Goal: Task Accomplishment & Management: Manage account settings

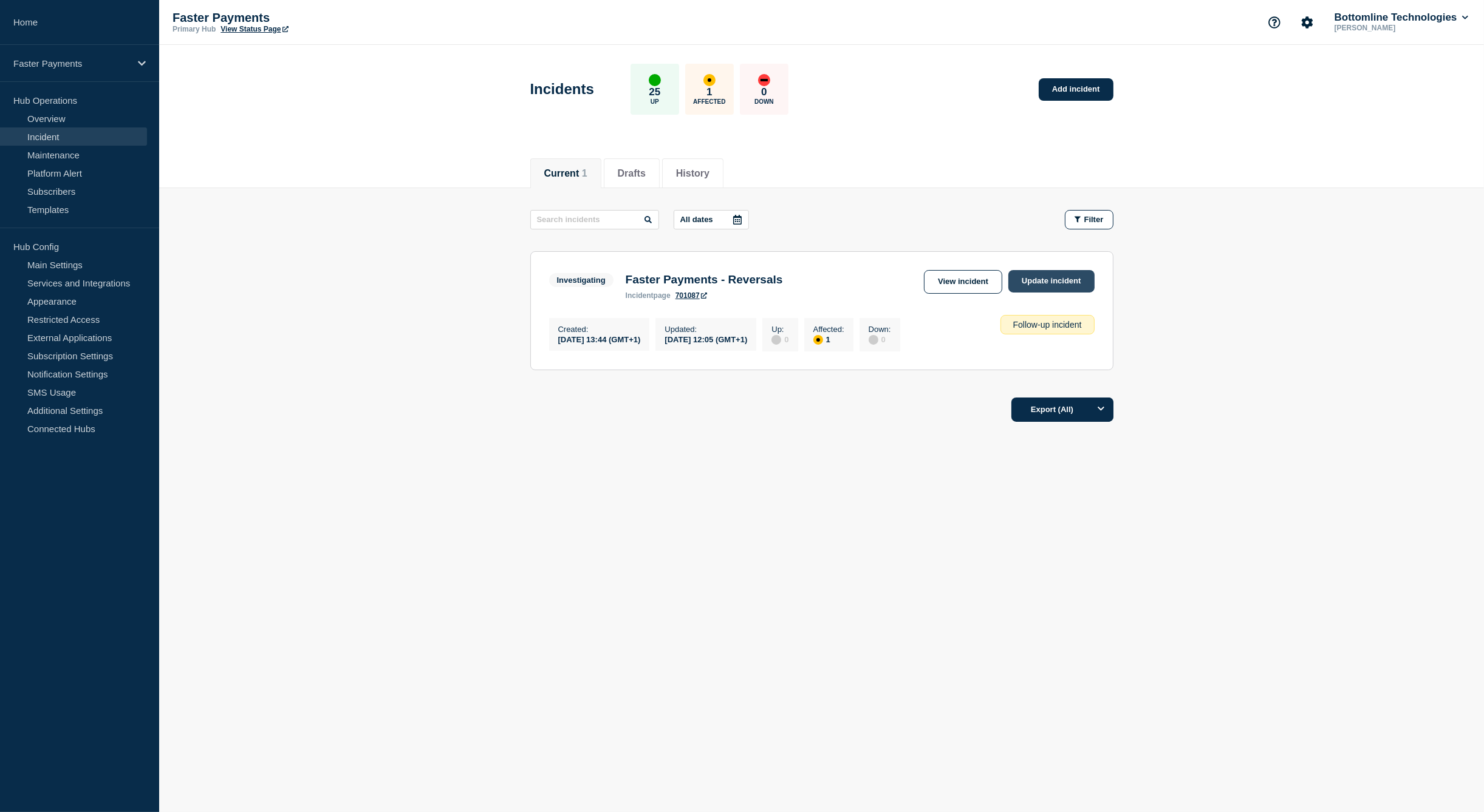
click at [1051, 278] on link "Update incident" at bounding box center [1051, 281] width 87 height 23
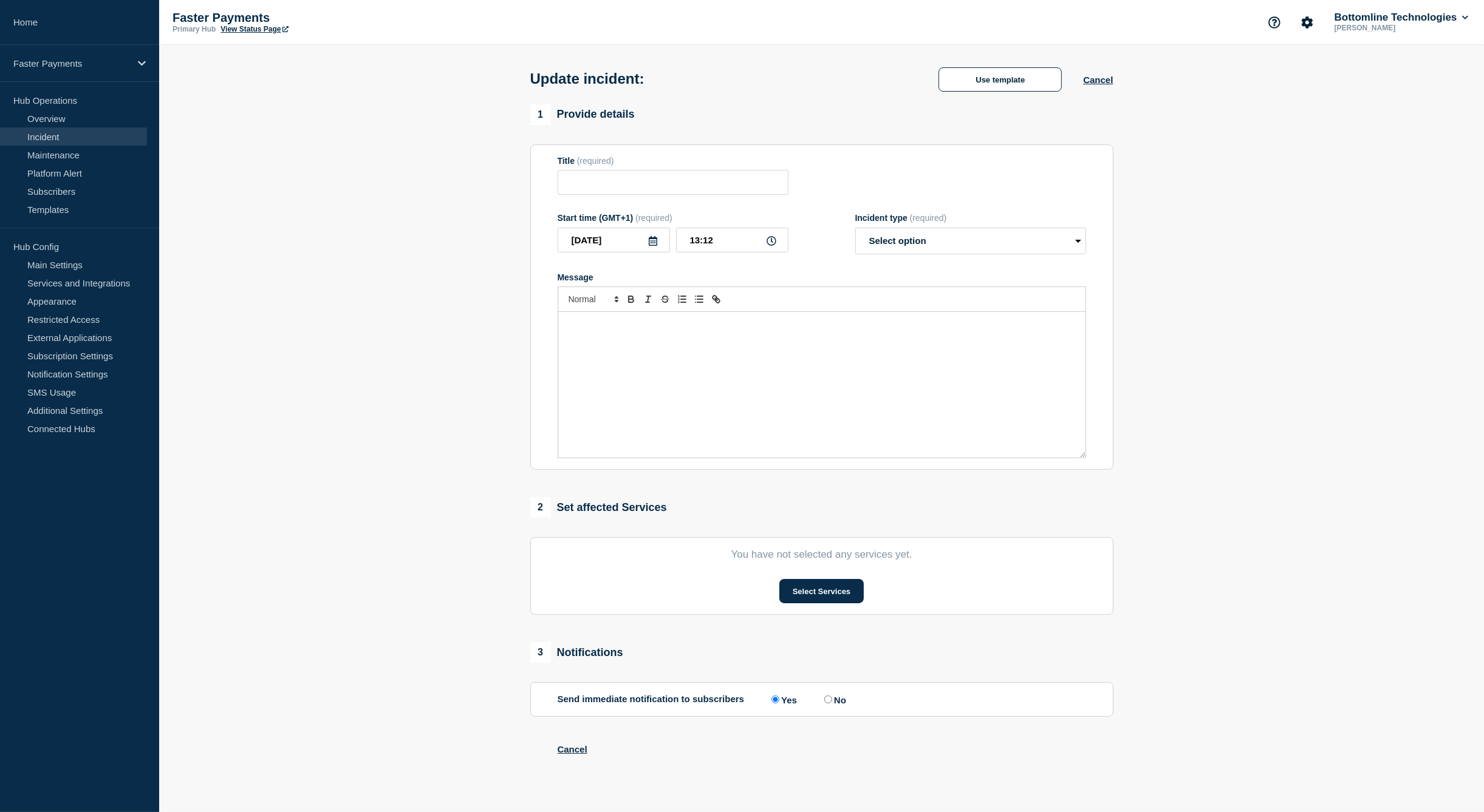
type input "Faster Payments - Reversals"
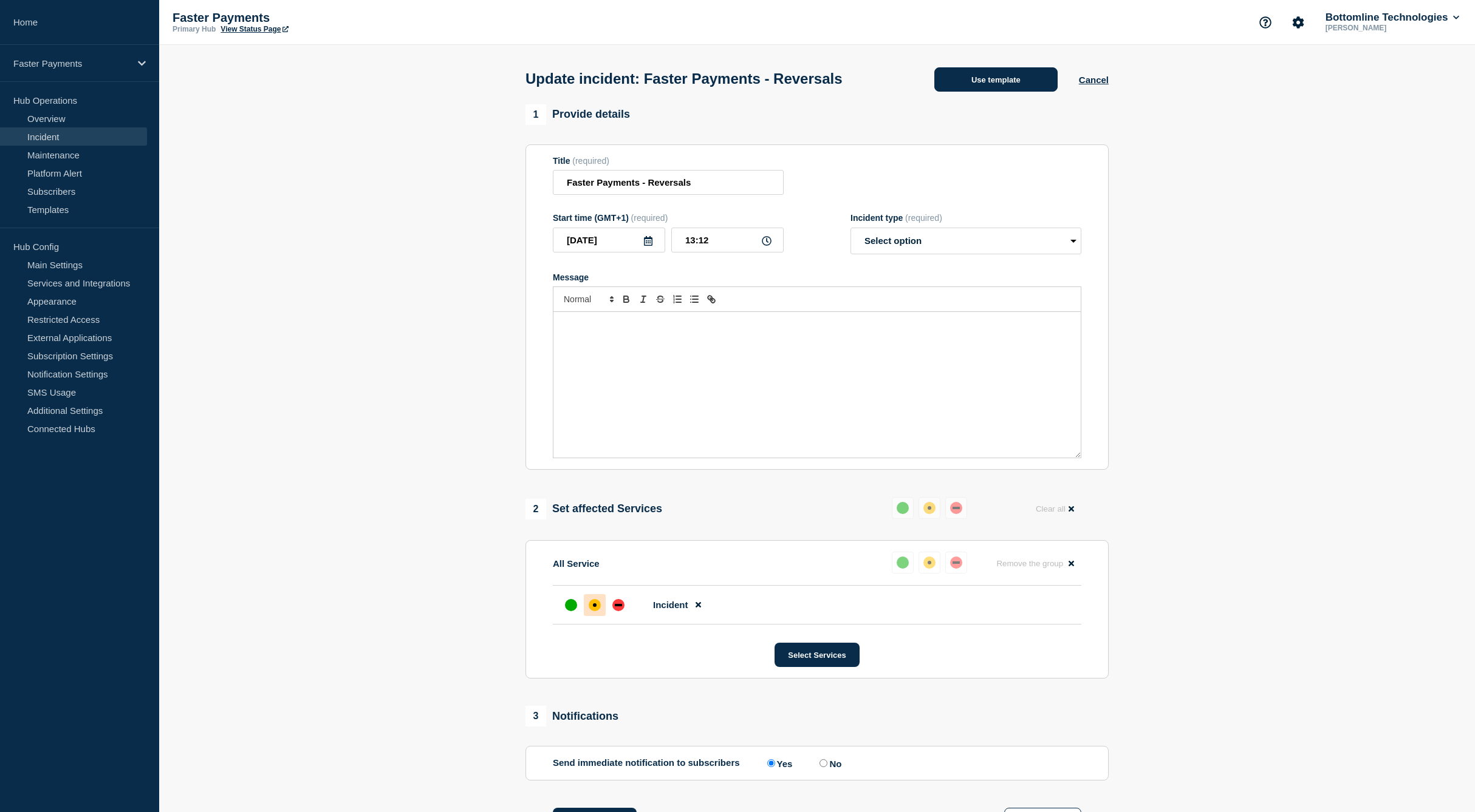
click at [981, 86] on button "Use template" at bounding box center [996, 79] width 123 height 24
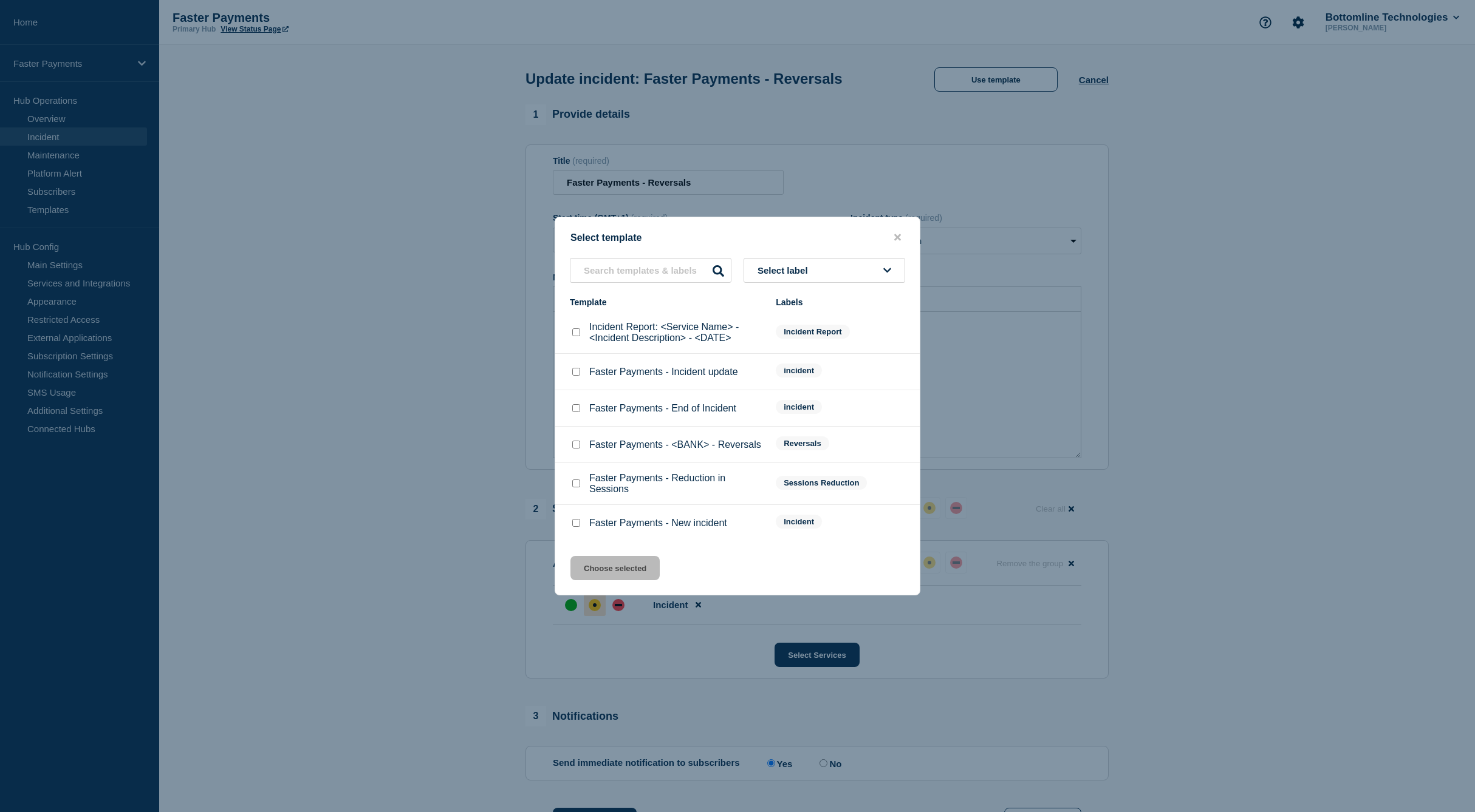
click at [824, 273] on button "Select label" at bounding box center [824, 270] width 162 height 25
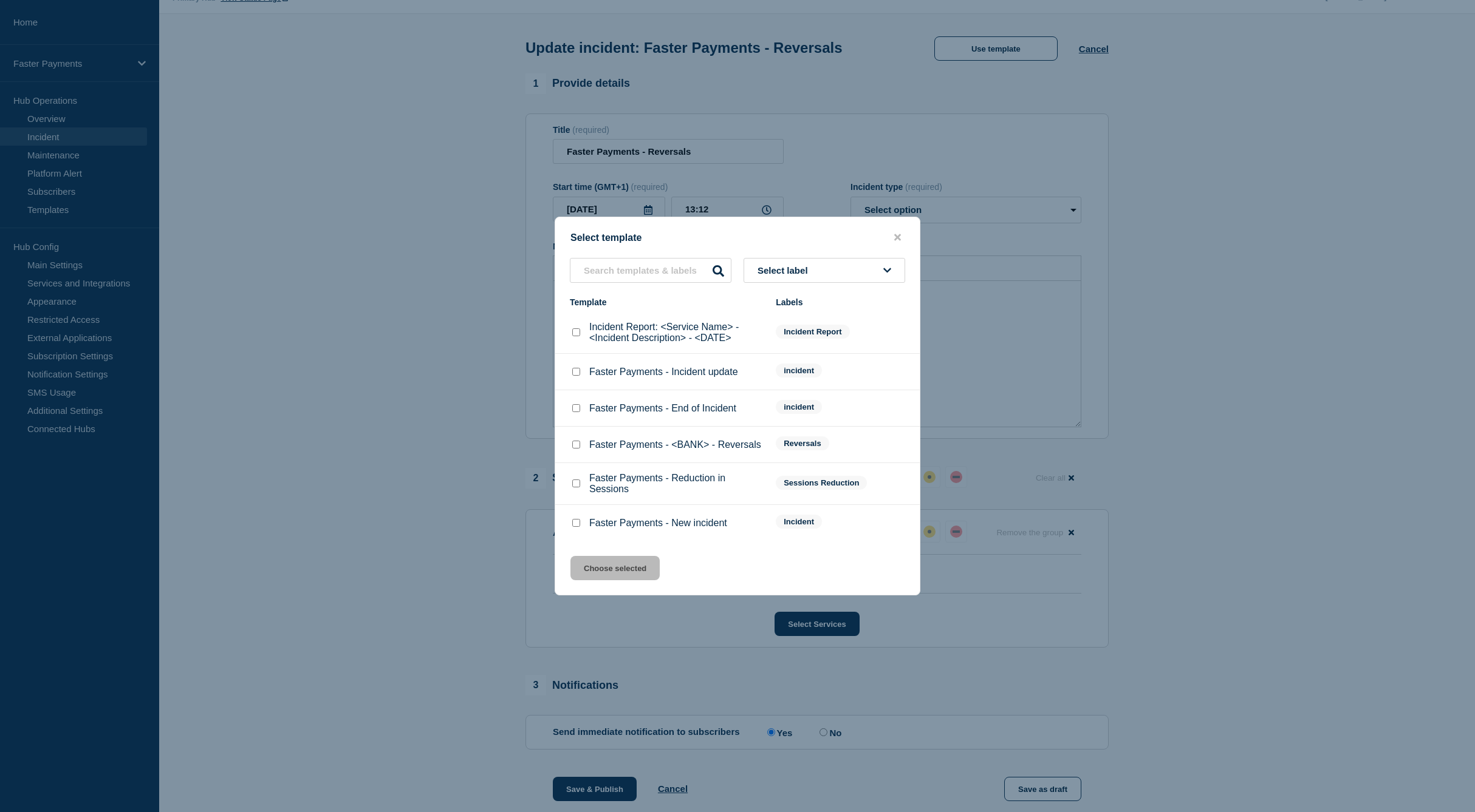
scroll to position [61, 0]
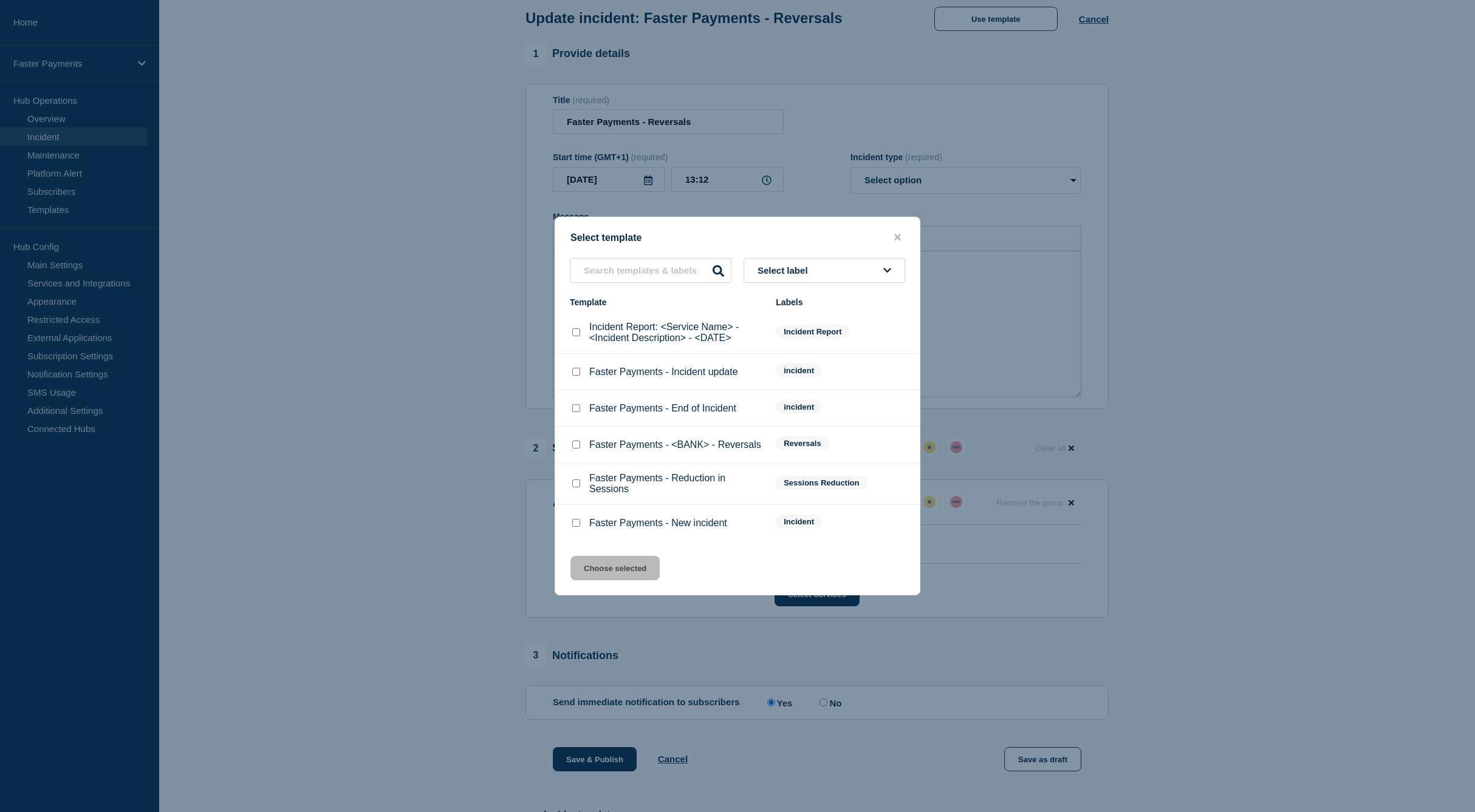
click at [580, 376] on div at bounding box center [575, 372] width 12 height 12
click at [576, 374] on input "Faster Payments - Incident update checkbox" at bounding box center [576, 372] width 8 height 8
checkbox input "true"
click at [639, 573] on button "Choose selected" at bounding box center [615, 569] width 89 height 24
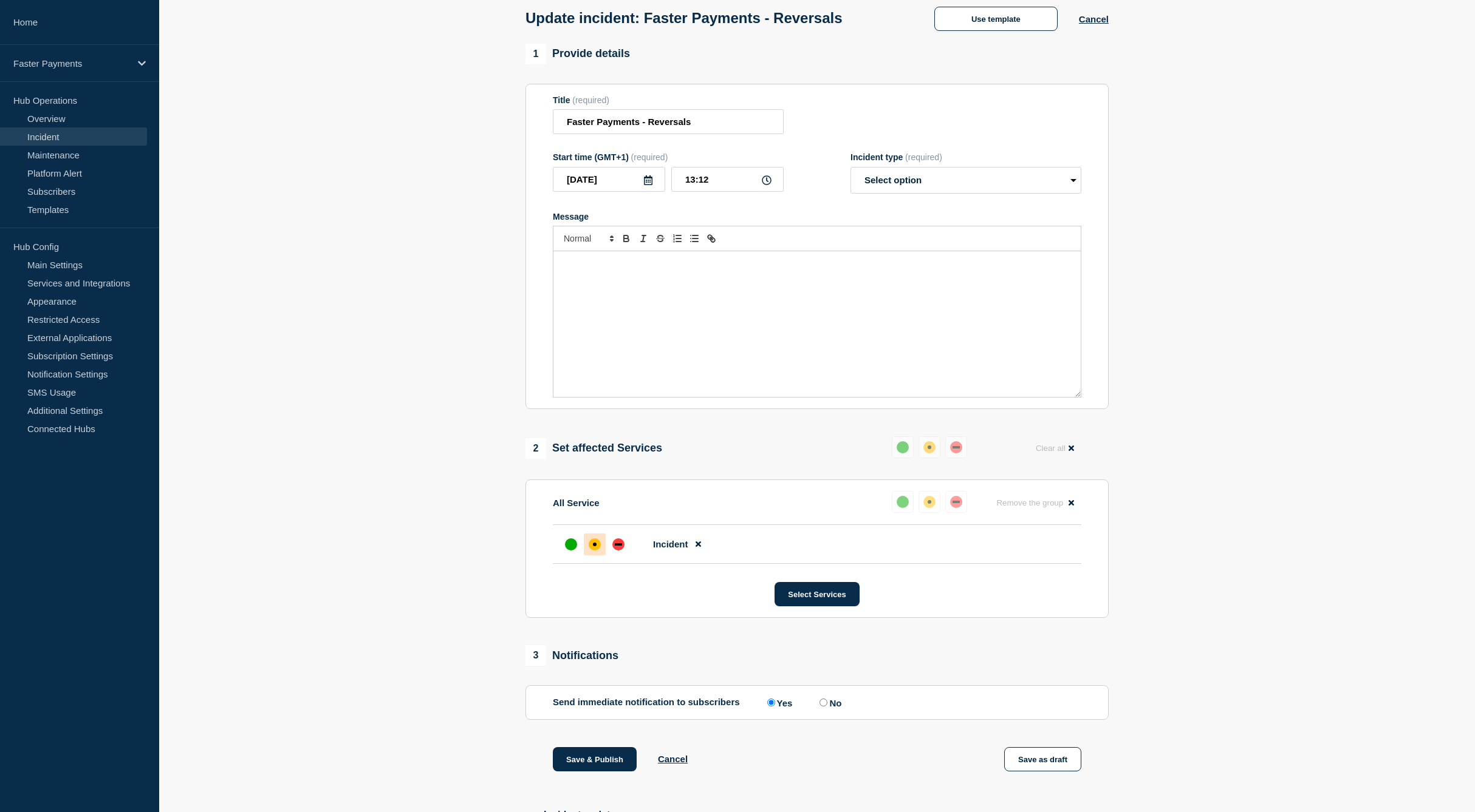
select select "investigating"
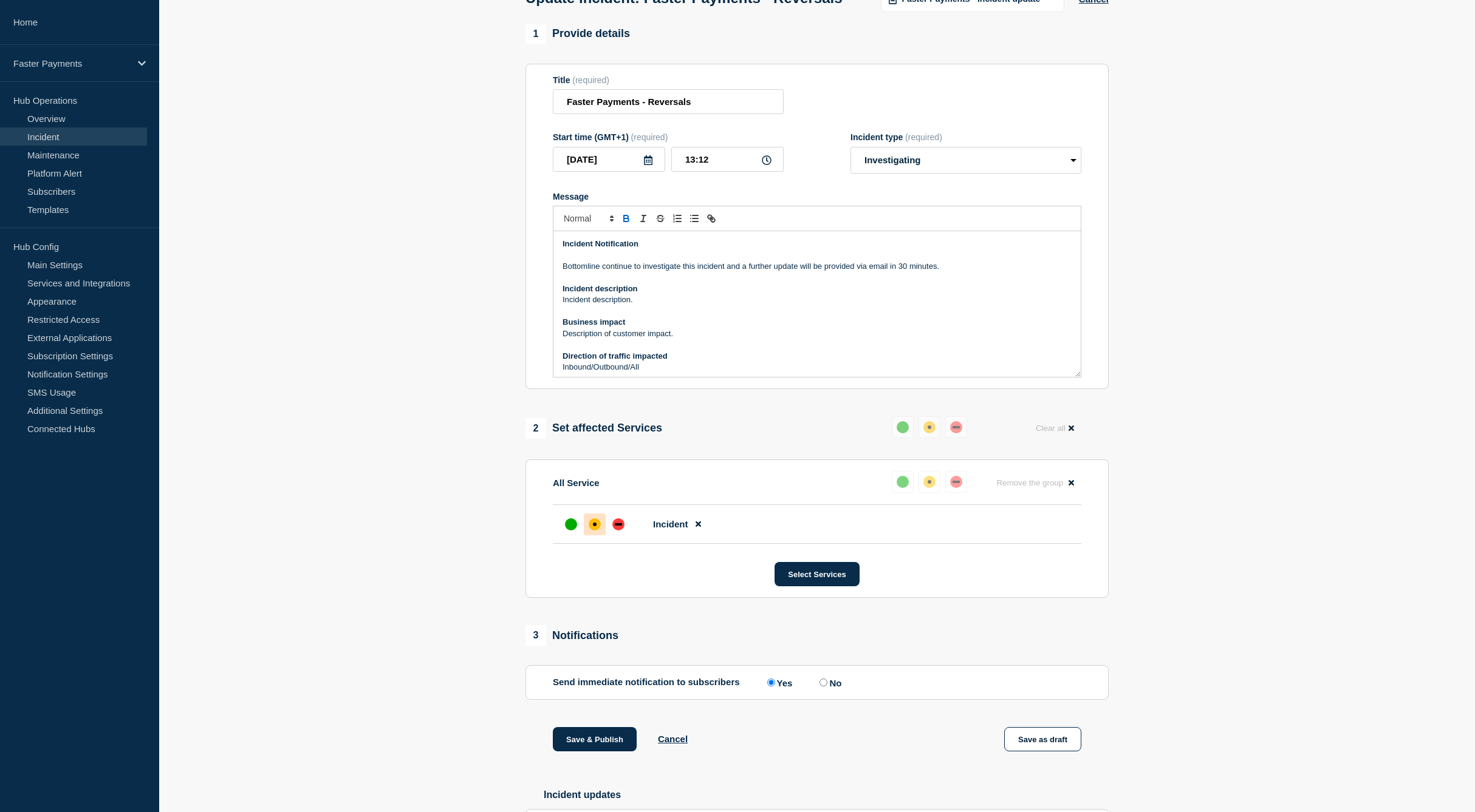
click at [562, 272] on p "Bottomline continue to investigate this incident and a further update will be p…" at bounding box center [816, 267] width 509 height 11
click at [559, 269] on div "Incident Notification Bottomline continue to investigate this incident and a fu…" at bounding box center [817, 304] width 528 height 146
click at [566, 272] on p "Bottomline continue to investigate this incident and a further update will be p…" at bounding box center [816, 267] width 509 height 11
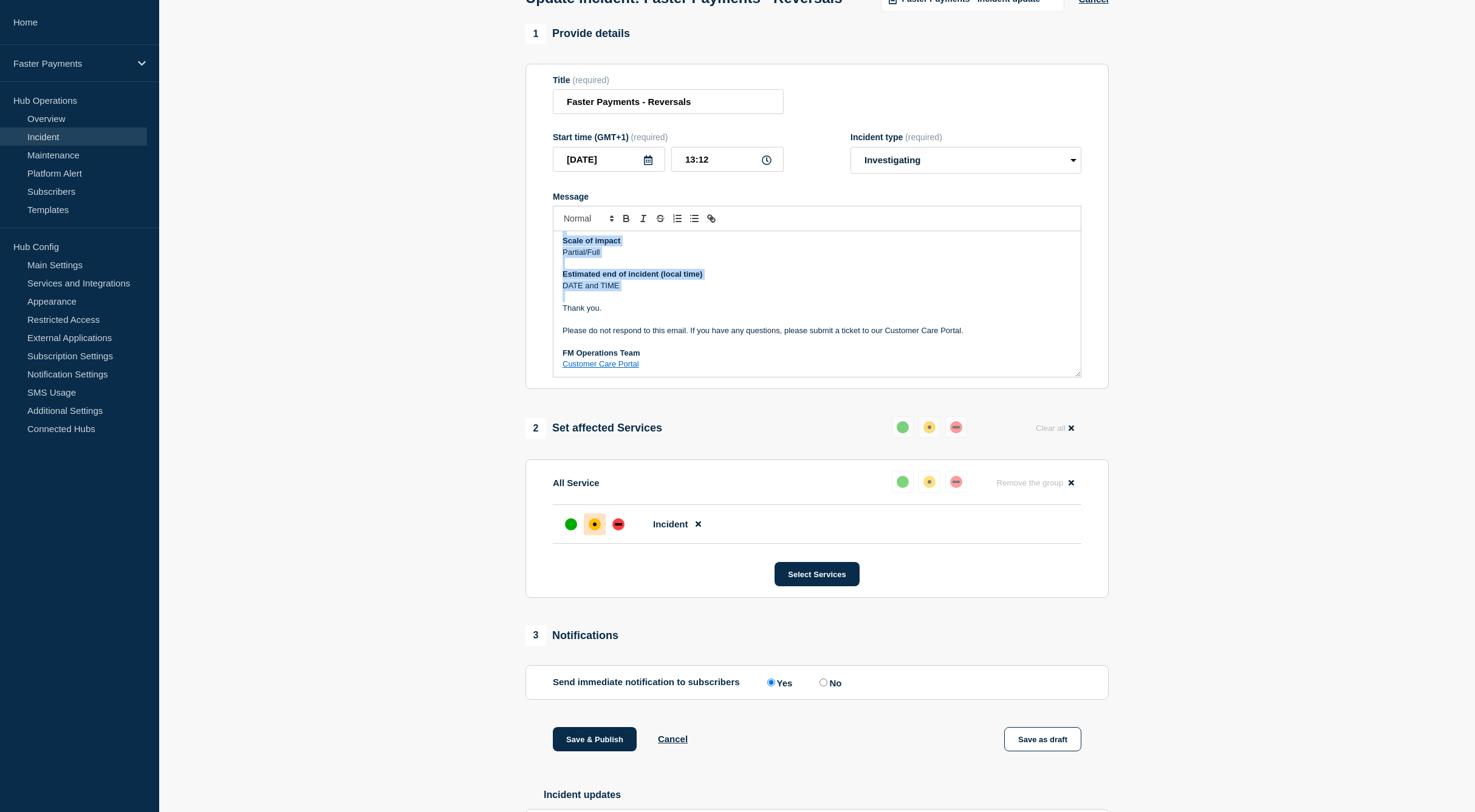
drag, startPoint x: 566, startPoint y: 287, endPoint x: 656, endPoint y: 314, distance: 94.0
click at [656, 314] on div "Incident Notification Bottomline continue to investigate this incident and a fu…" at bounding box center [817, 304] width 528 height 146
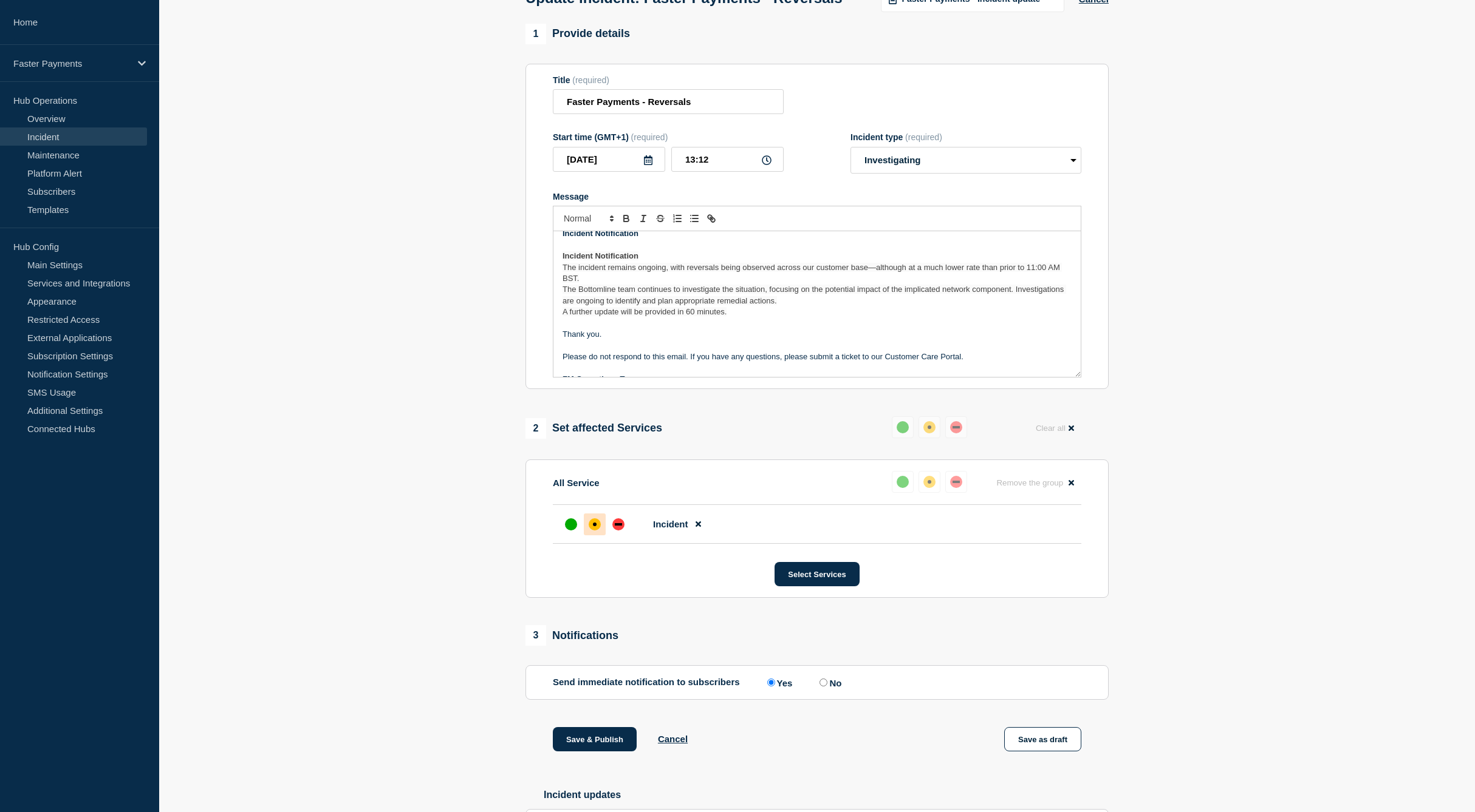
scroll to position [0, 0]
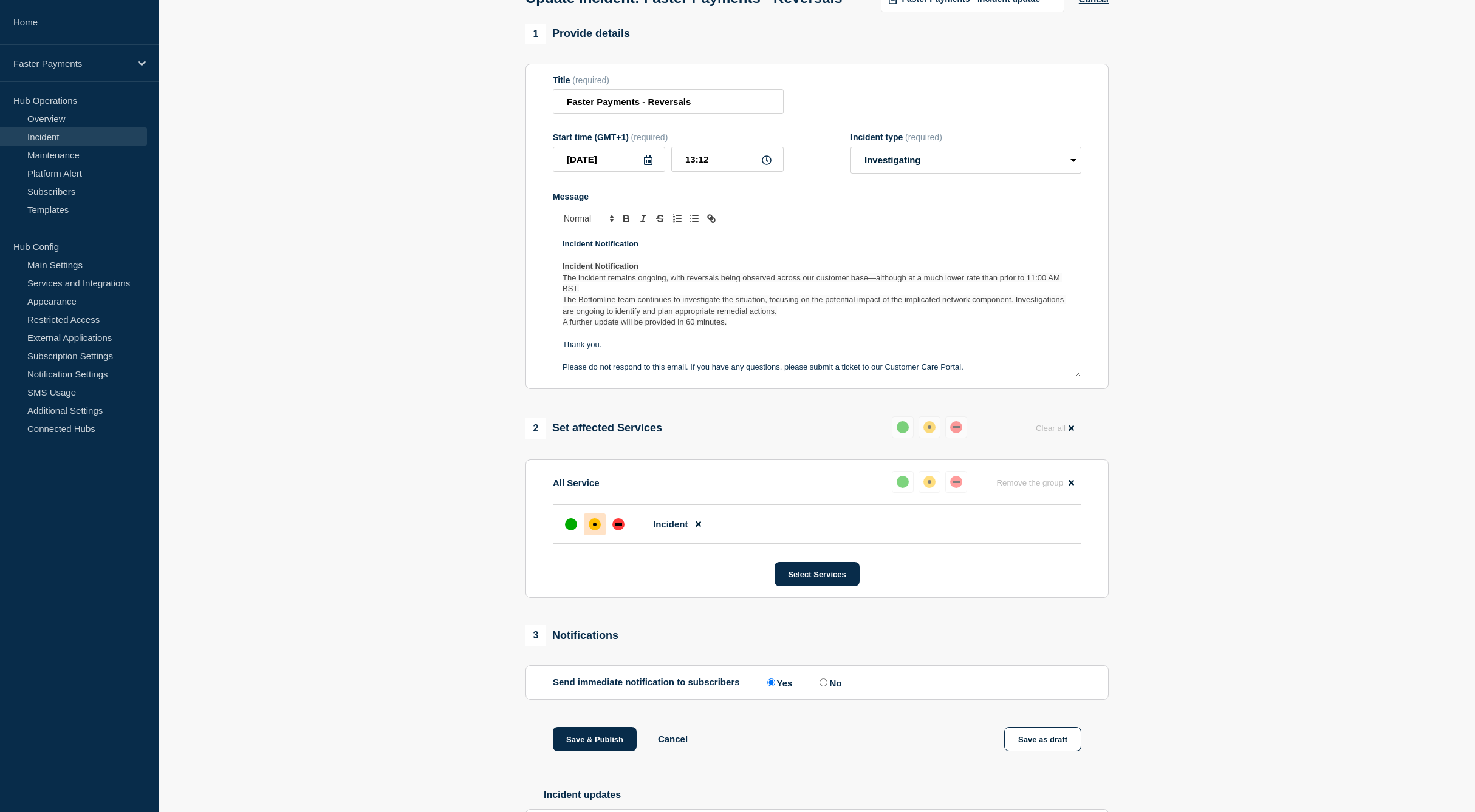
click at [646, 250] on p "Incident Notification" at bounding box center [816, 244] width 509 height 11
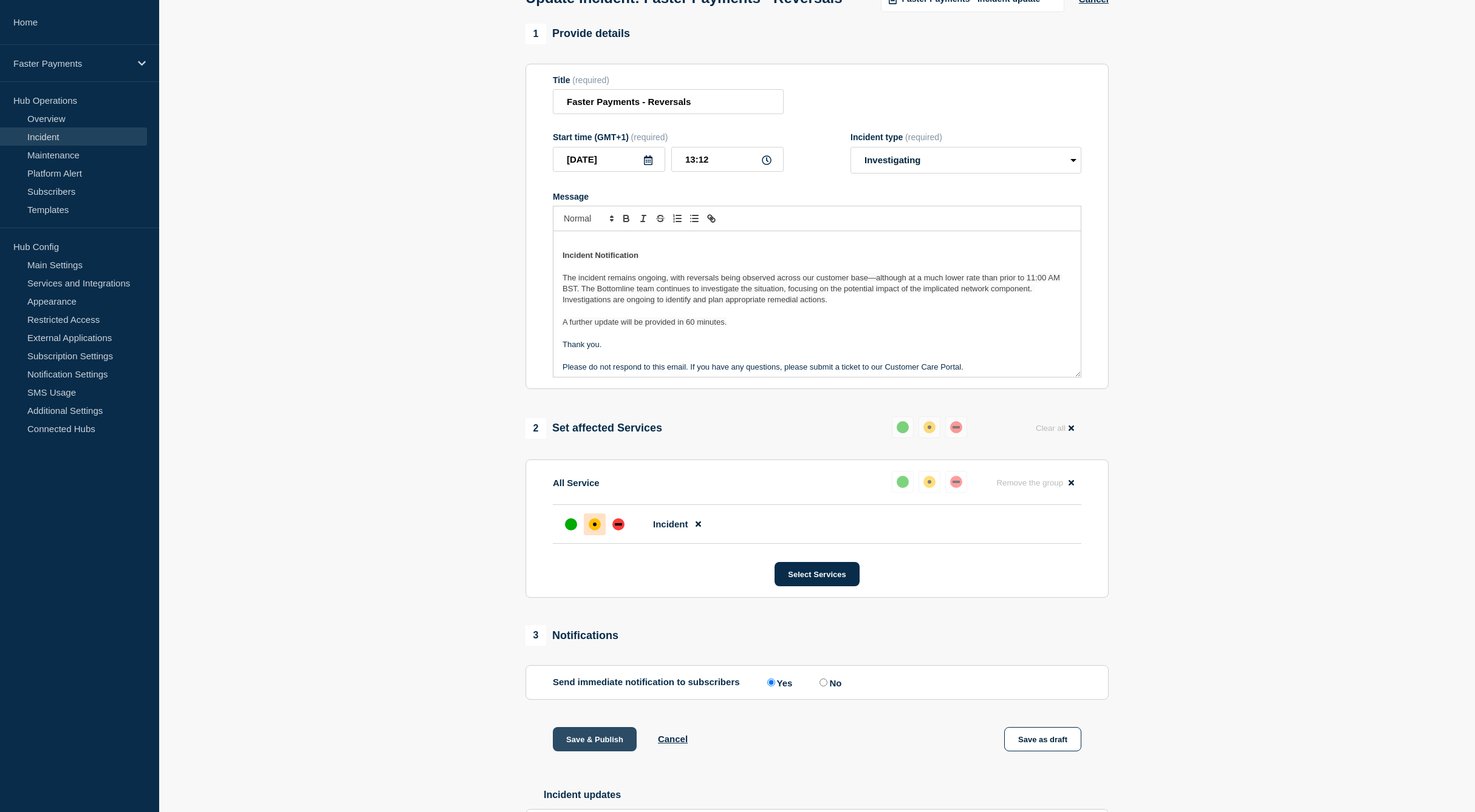
click at [591, 751] on button "Save & Publish" at bounding box center [595, 739] width 84 height 24
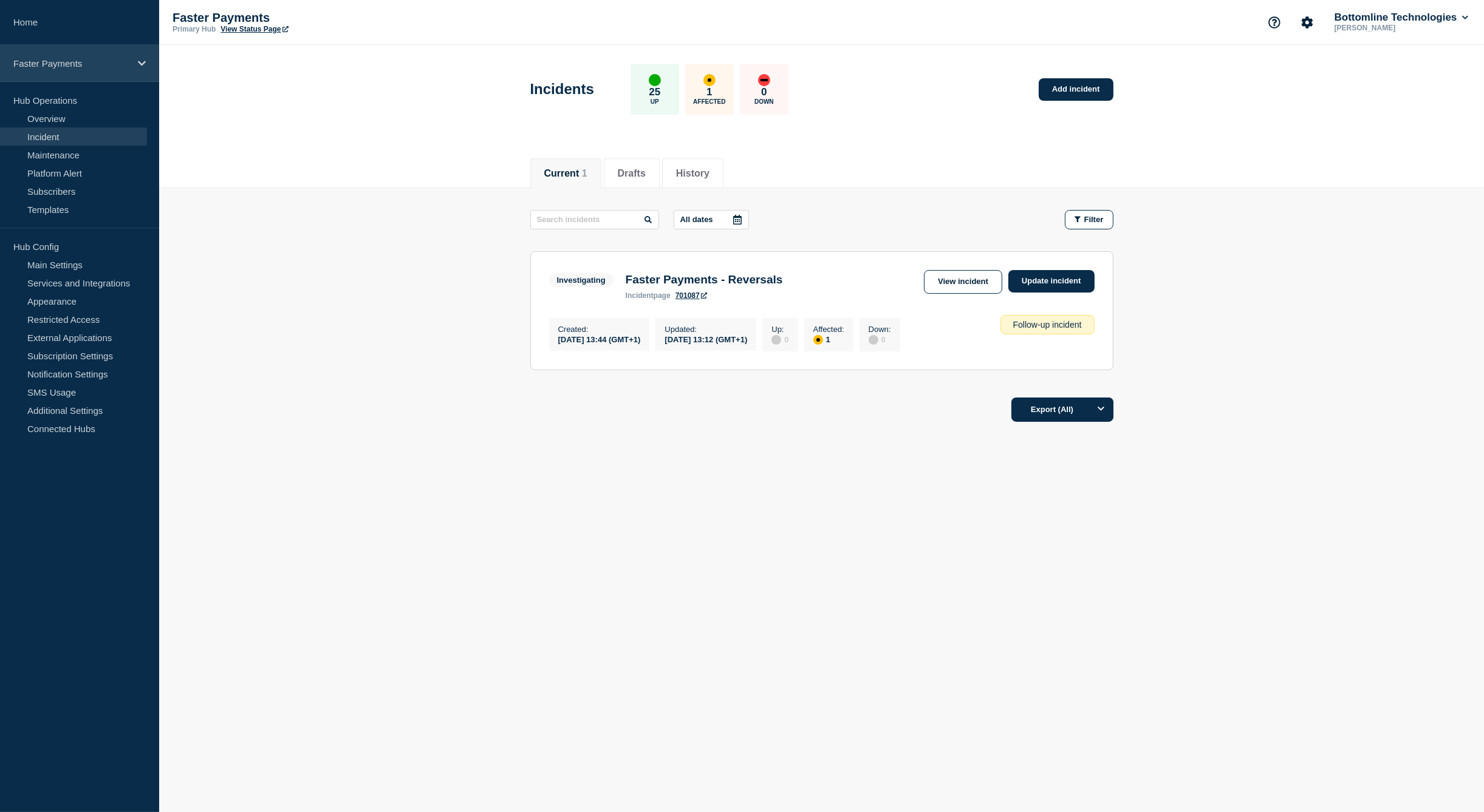
click at [65, 66] on p "Faster Payments" at bounding box center [72, 63] width 117 height 11
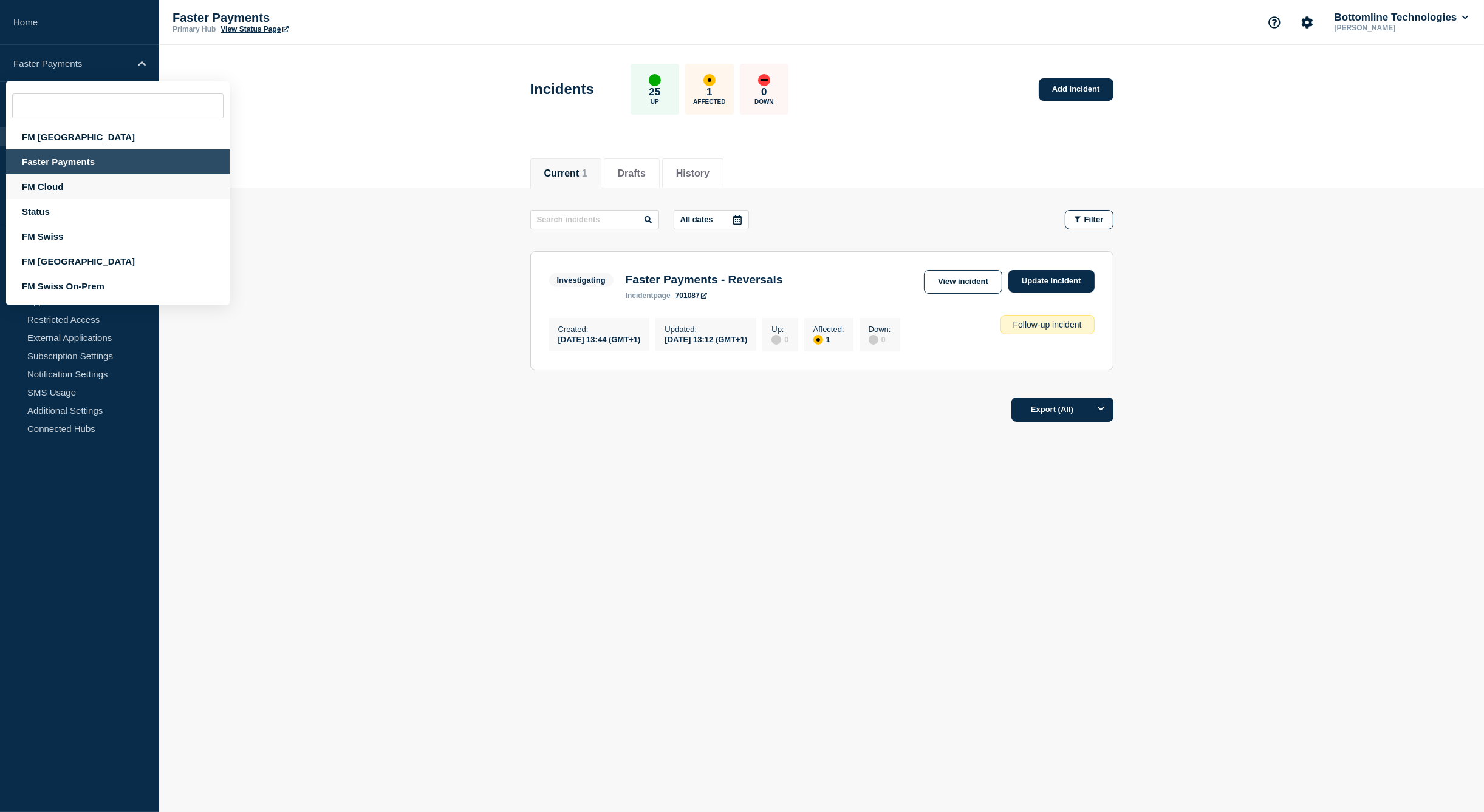
click at [43, 187] on div "FM Cloud" at bounding box center [118, 186] width 223 height 25
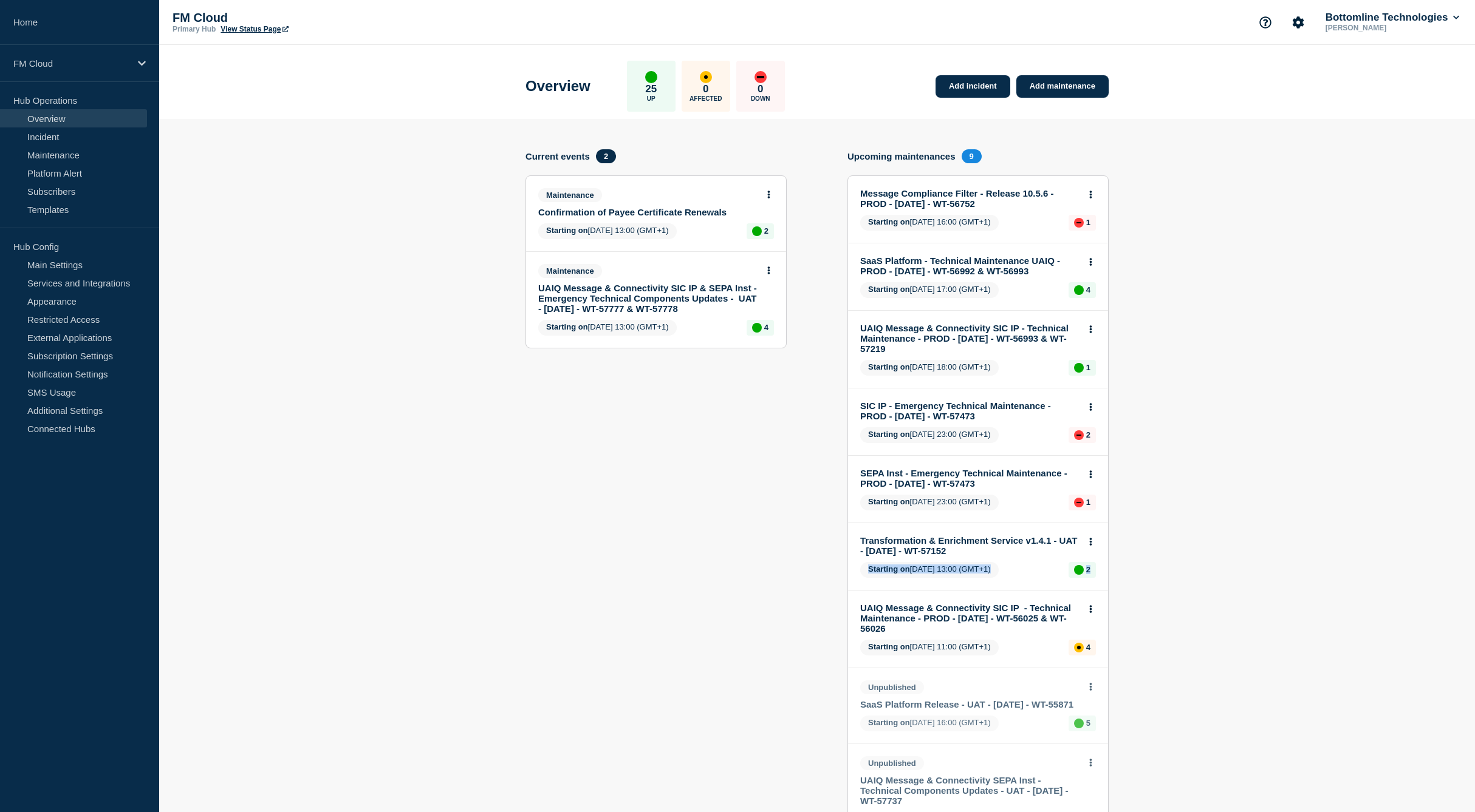
click at [1323, 560] on section "Add incident Add maintenance Current events 2 Maintenance Confirmation of Payee…" at bounding box center [817, 675] width 1316 height 1111
click at [976, 345] on link "UAIQ Message & Connectivity SIC IP - Technical Maintenance - PROD - 16/AUG/2025…" at bounding box center [969, 338] width 219 height 31
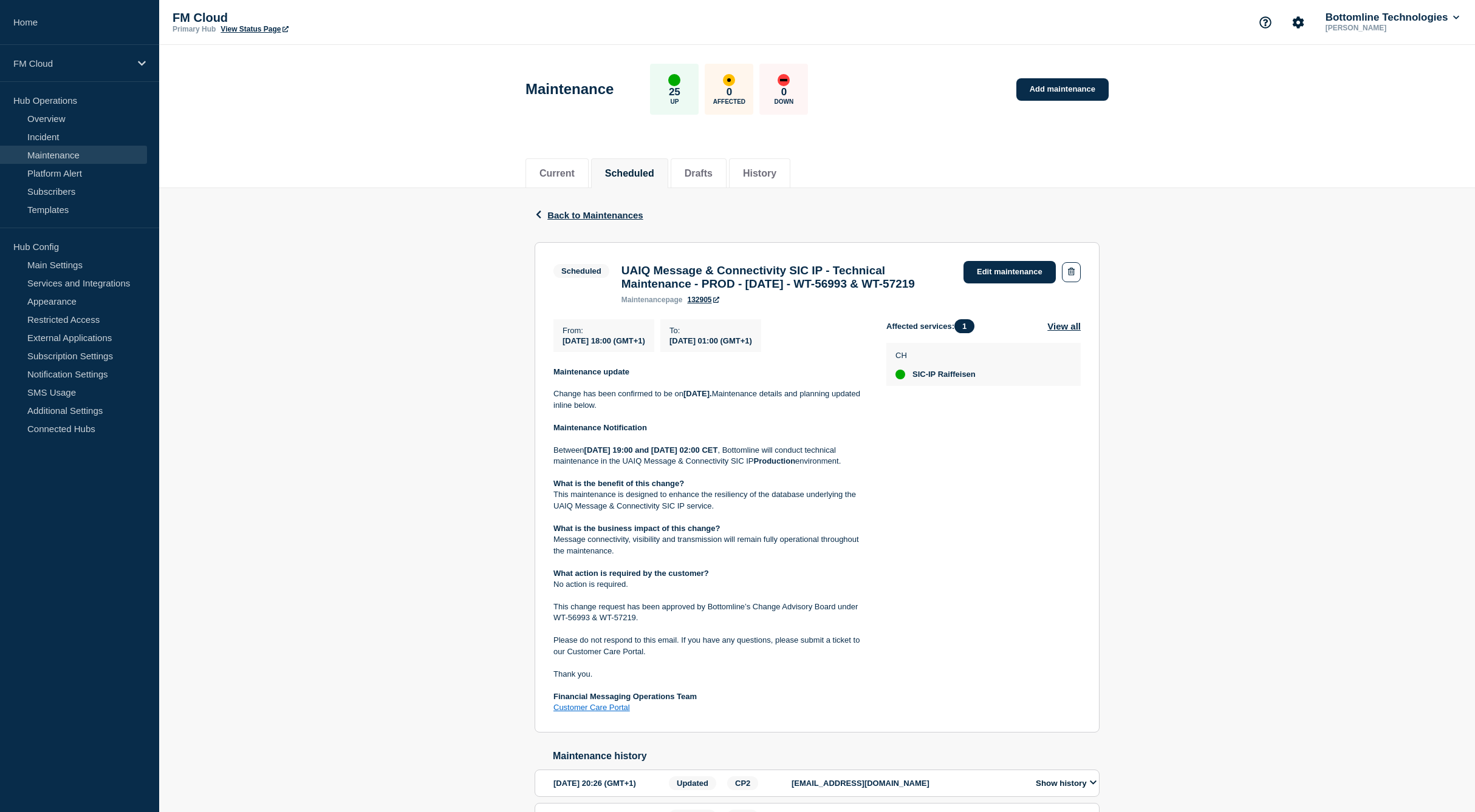
click at [846, 286] on h3 "UAIQ Message & Connectivity SIC IP - Technical Maintenance - PROD - 16/AUG/2025…" at bounding box center [786, 277] width 330 height 27
click at [883, 290] on h3 "UAIQ Message & Connectivity SIC IP - Technical Maintenance - PROD - 16/AUG/2025…" at bounding box center [786, 277] width 330 height 27
click at [867, 290] on h3 "UAIQ Message & Connectivity SIC IP - Technical Maintenance - PROD - 16/AUG/2025…" at bounding box center [786, 277] width 330 height 27
drag, startPoint x: 867, startPoint y: 290, endPoint x: 887, endPoint y: 290, distance: 20.0
click at [887, 290] on h3 "UAIQ Message & Connectivity SIC IP - Technical Maintenance - PROD - 16/AUG/2025…" at bounding box center [786, 277] width 330 height 27
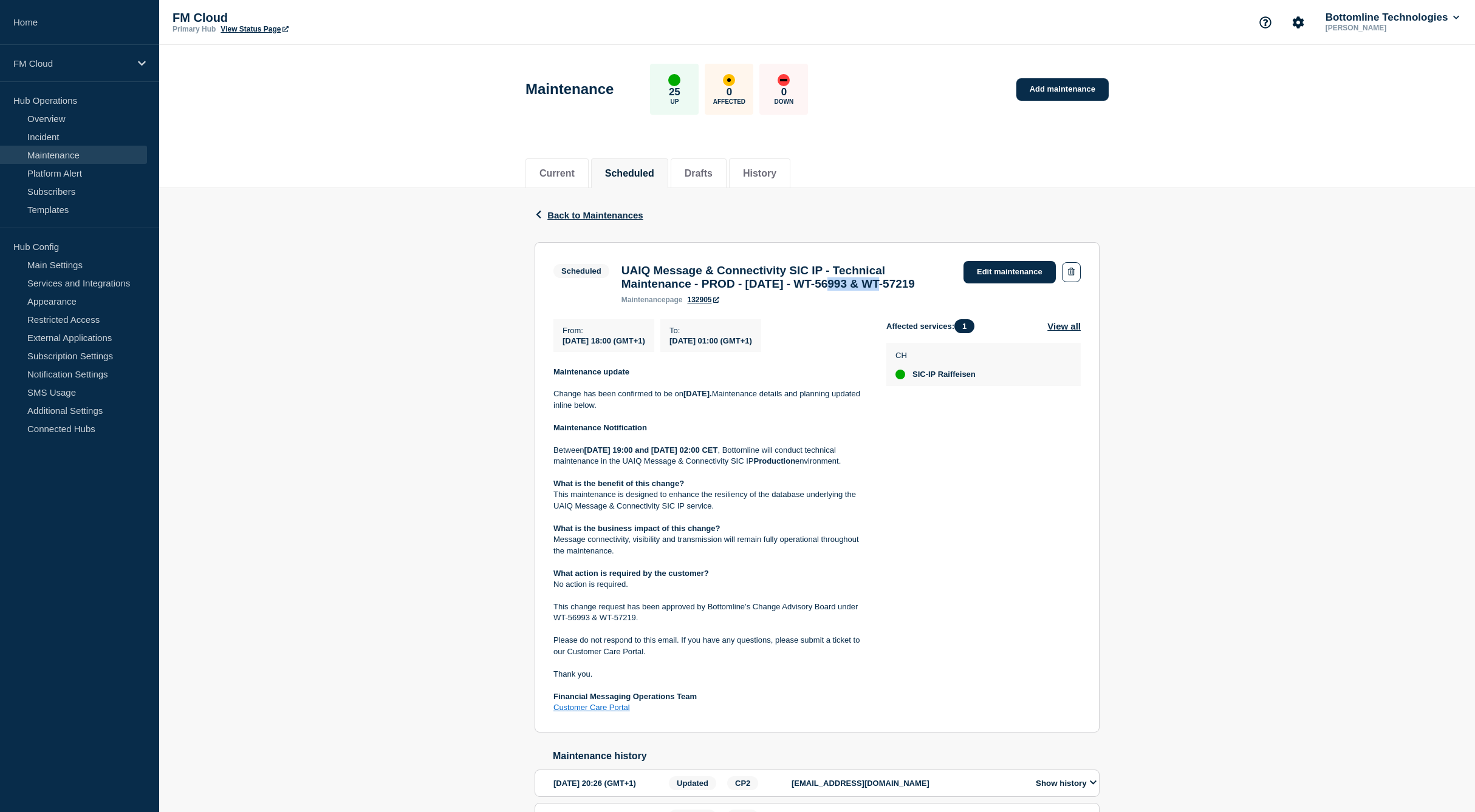
copy h3 "WT-56993"
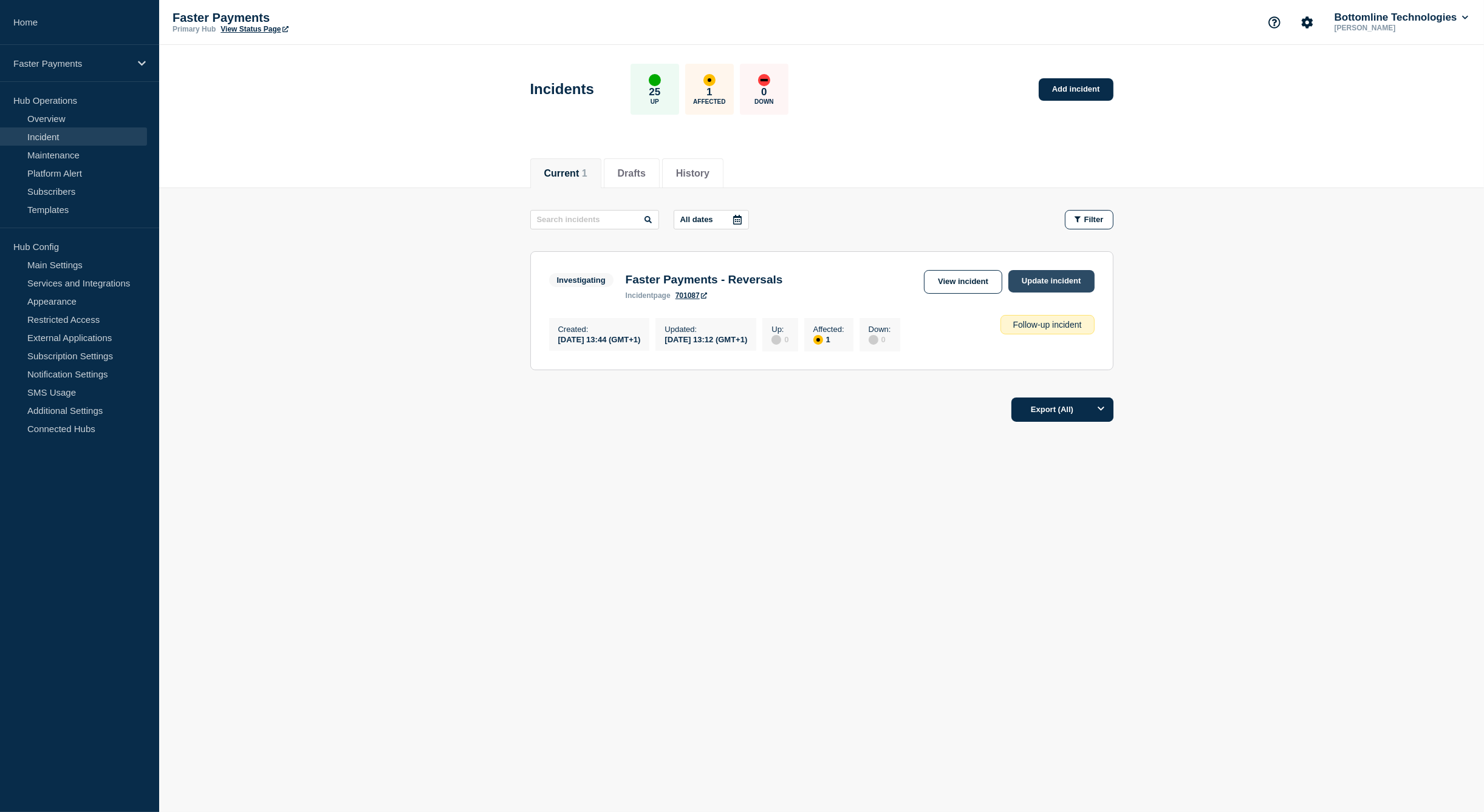
click at [1041, 280] on link "Update incident" at bounding box center [1051, 281] width 87 height 23
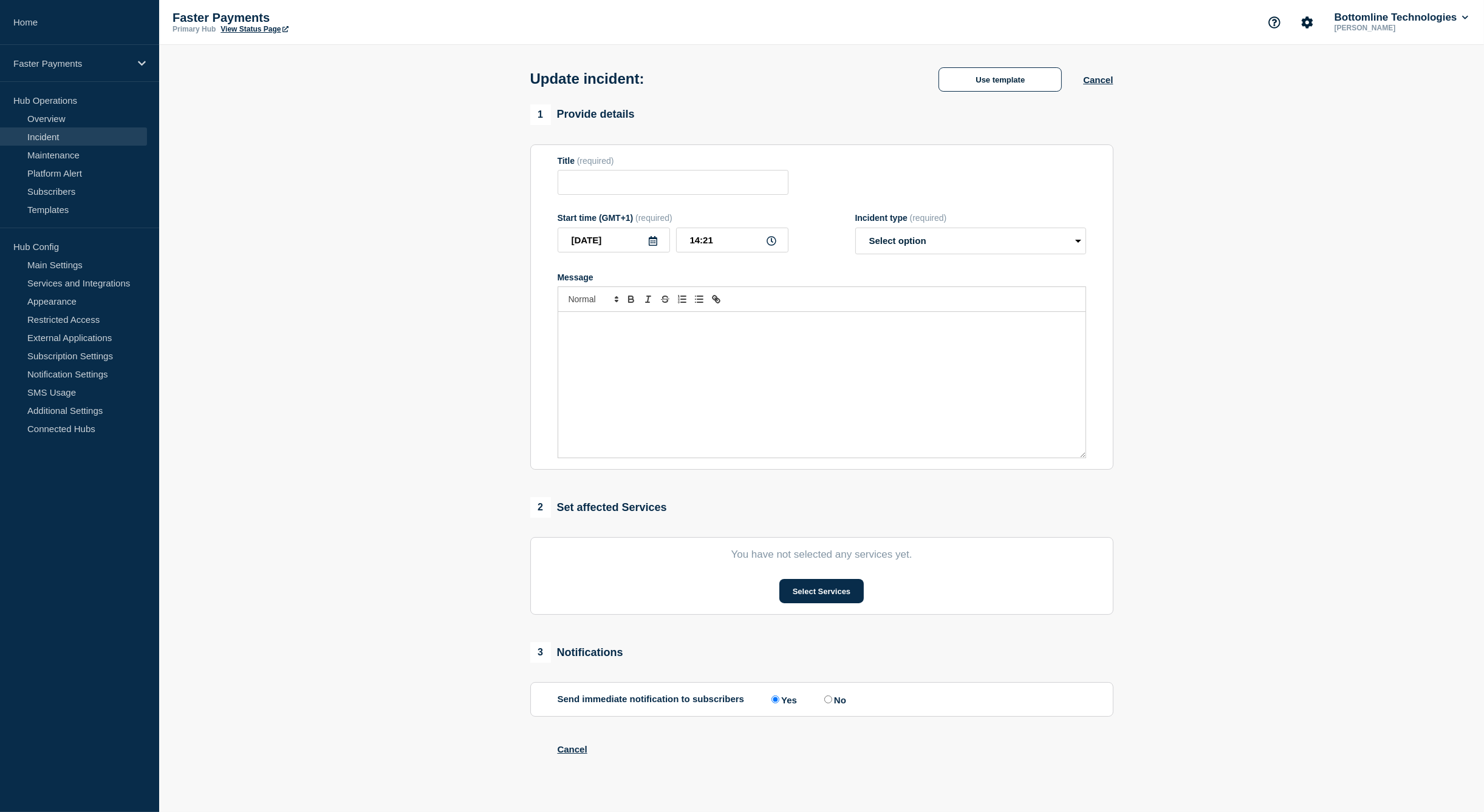
type input "Faster Payments - Reversals"
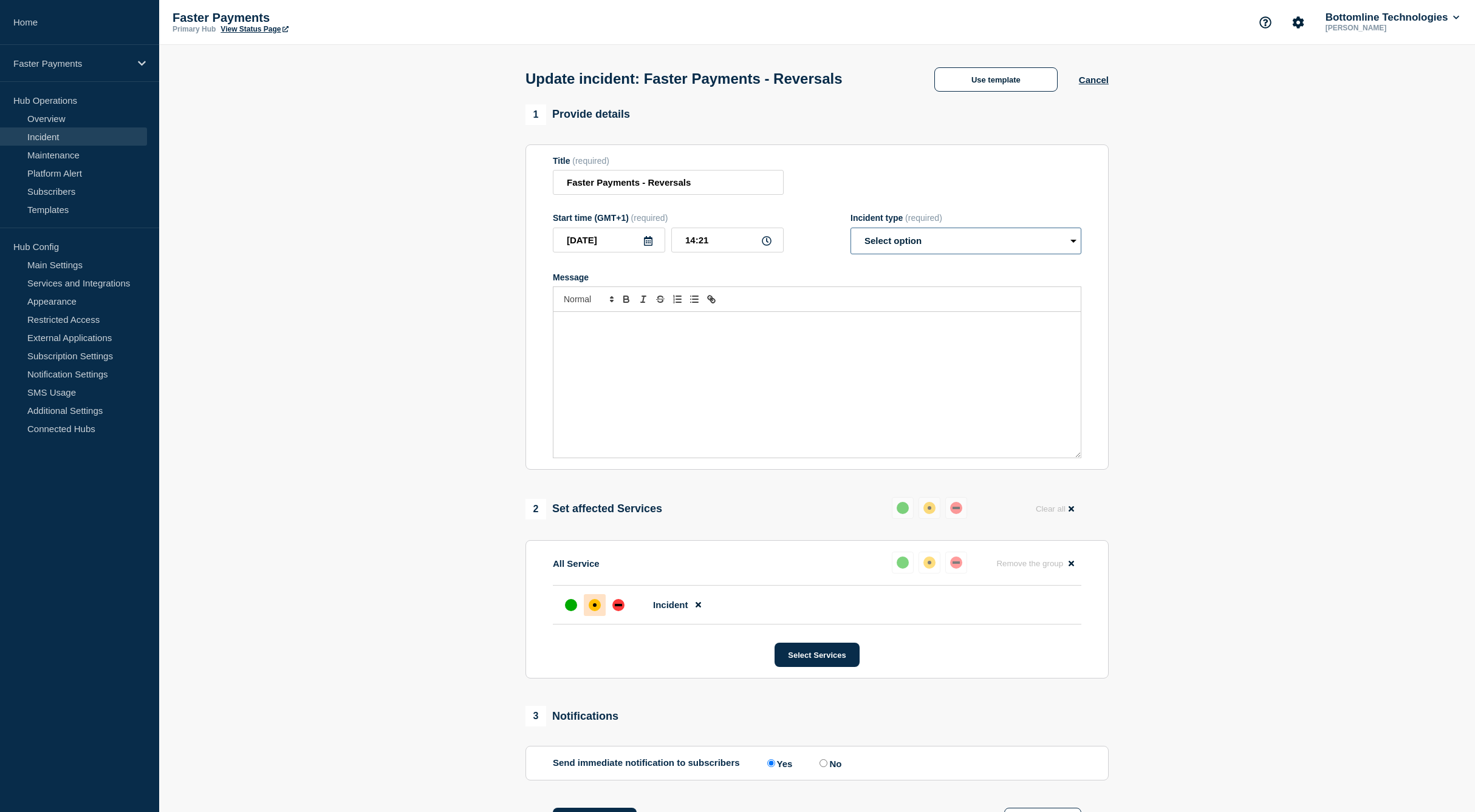
click at [915, 239] on select "Select option Investigating Identified Monitoring Resolved" at bounding box center [965, 240] width 231 height 27
click at [920, 183] on div "Title (required) Faster Payments - Reversals" at bounding box center [816, 176] width 528 height 40
click at [971, 94] on div "Update incident: Faster Payments - Reversals Use template Cancel" at bounding box center [817, 75] width 610 height 60
click at [969, 79] on button "Use template" at bounding box center [996, 79] width 123 height 24
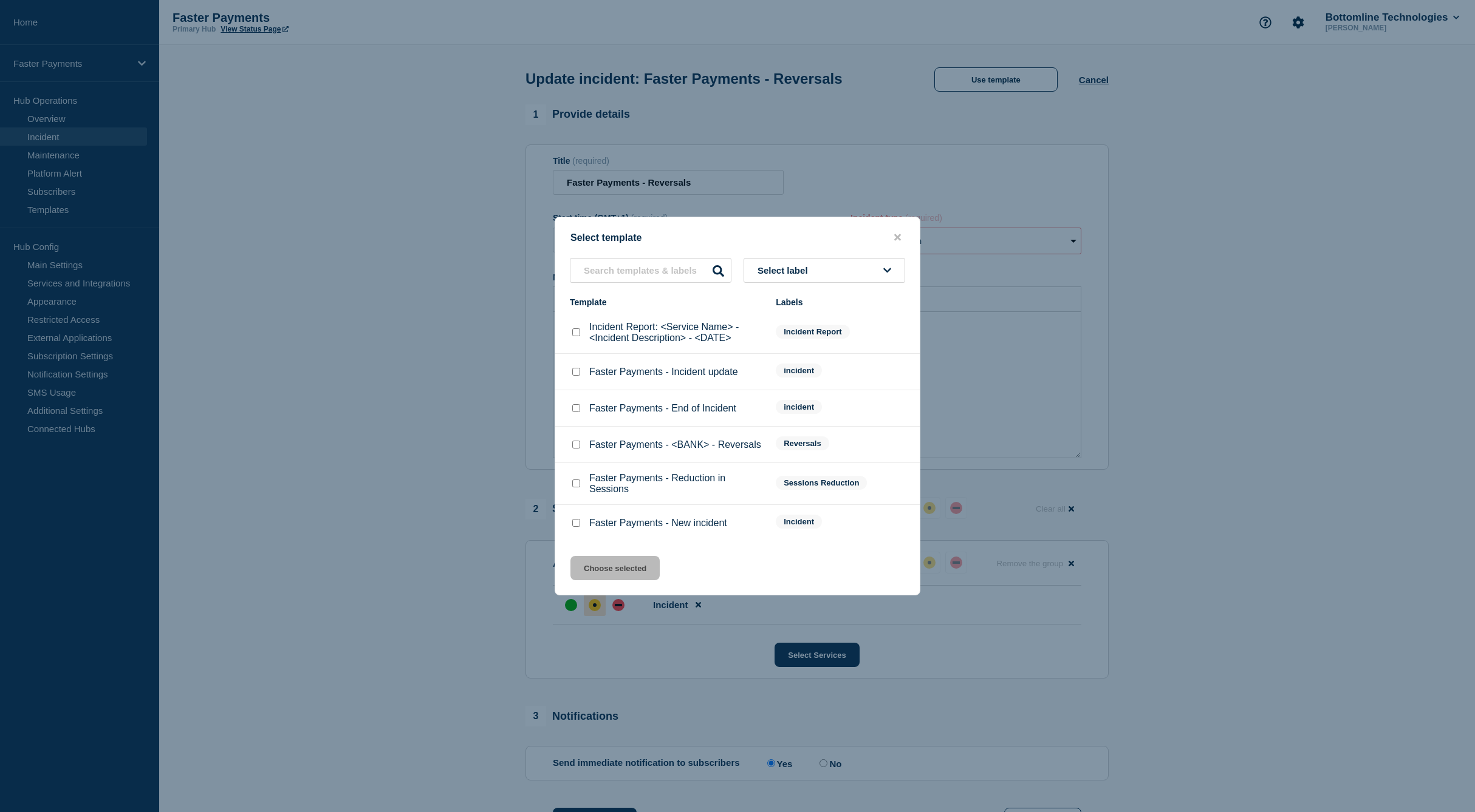
click at [575, 370] on input "Faster Payments - Incident update checkbox" at bounding box center [576, 372] width 8 height 8
checkbox input "true"
drag, startPoint x: 594, startPoint y: 569, endPoint x: 608, endPoint y: 532, distance: 39.6
click at [596, 571] on button "Choose selected" at bounding box center [615, 569] width 89 height 24
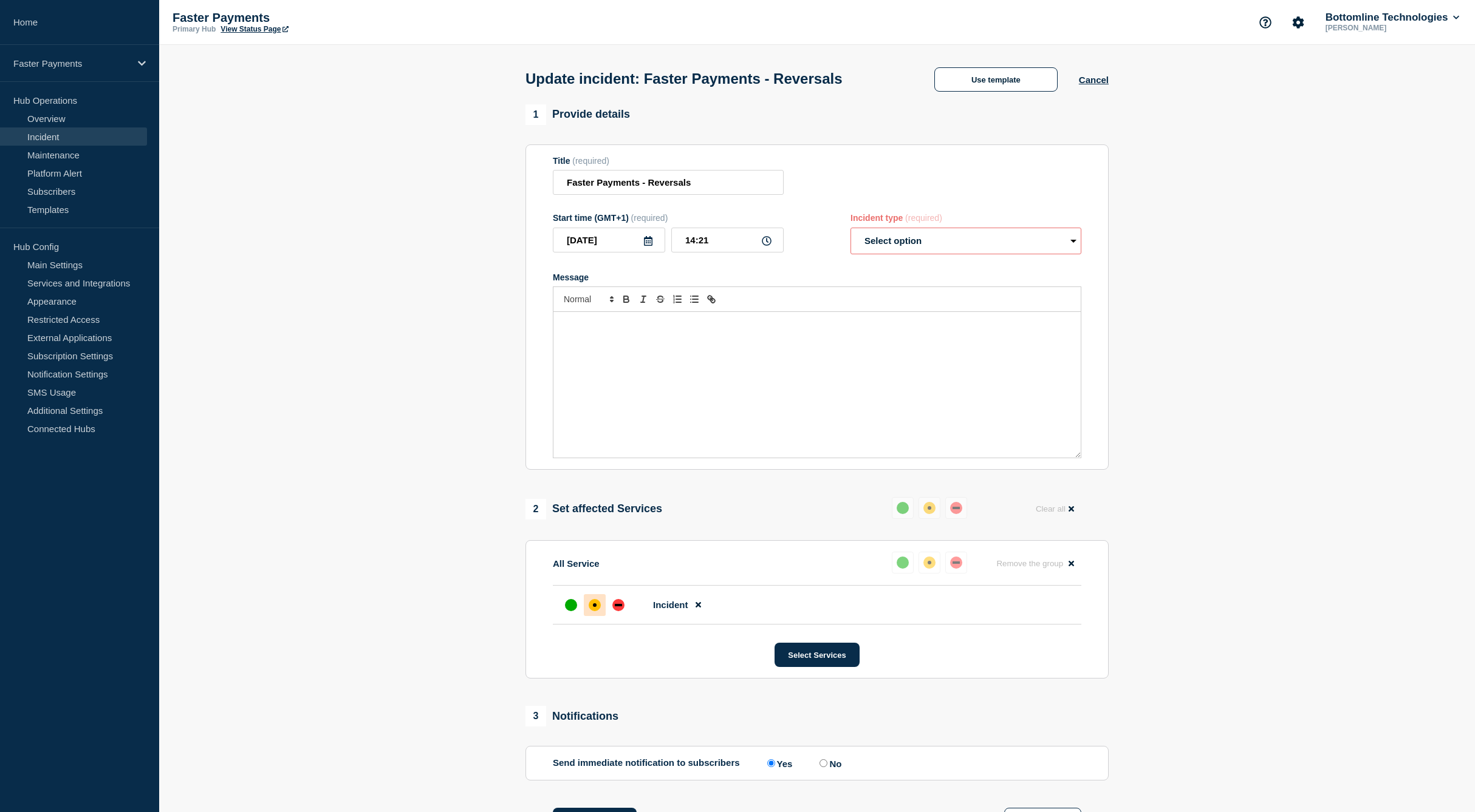
select select "investigating"
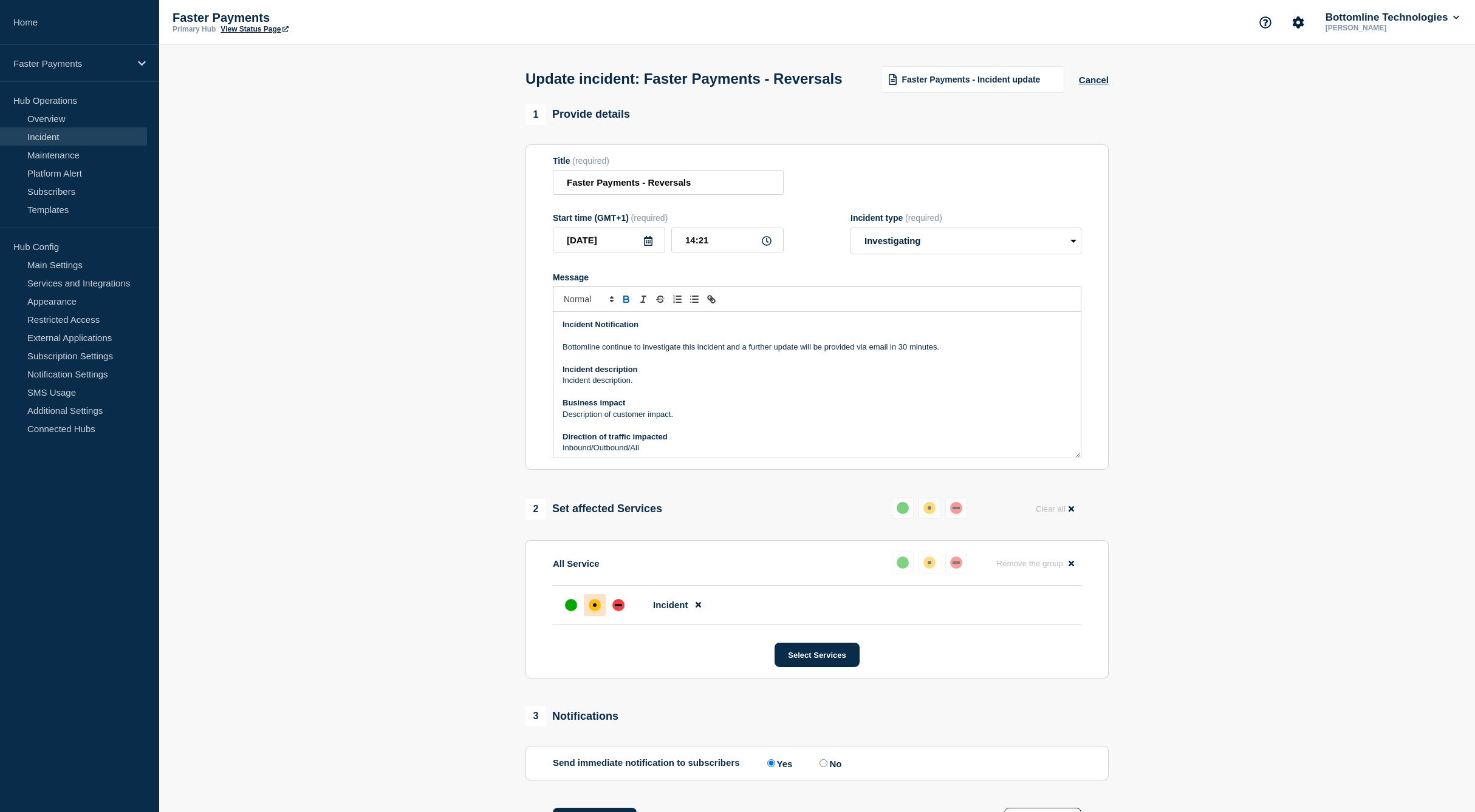
click at [689, 353] on p "Bottomline continue to investigate this incident and a further update will be p…" at bounding box center [816, 348] width 509 height 11
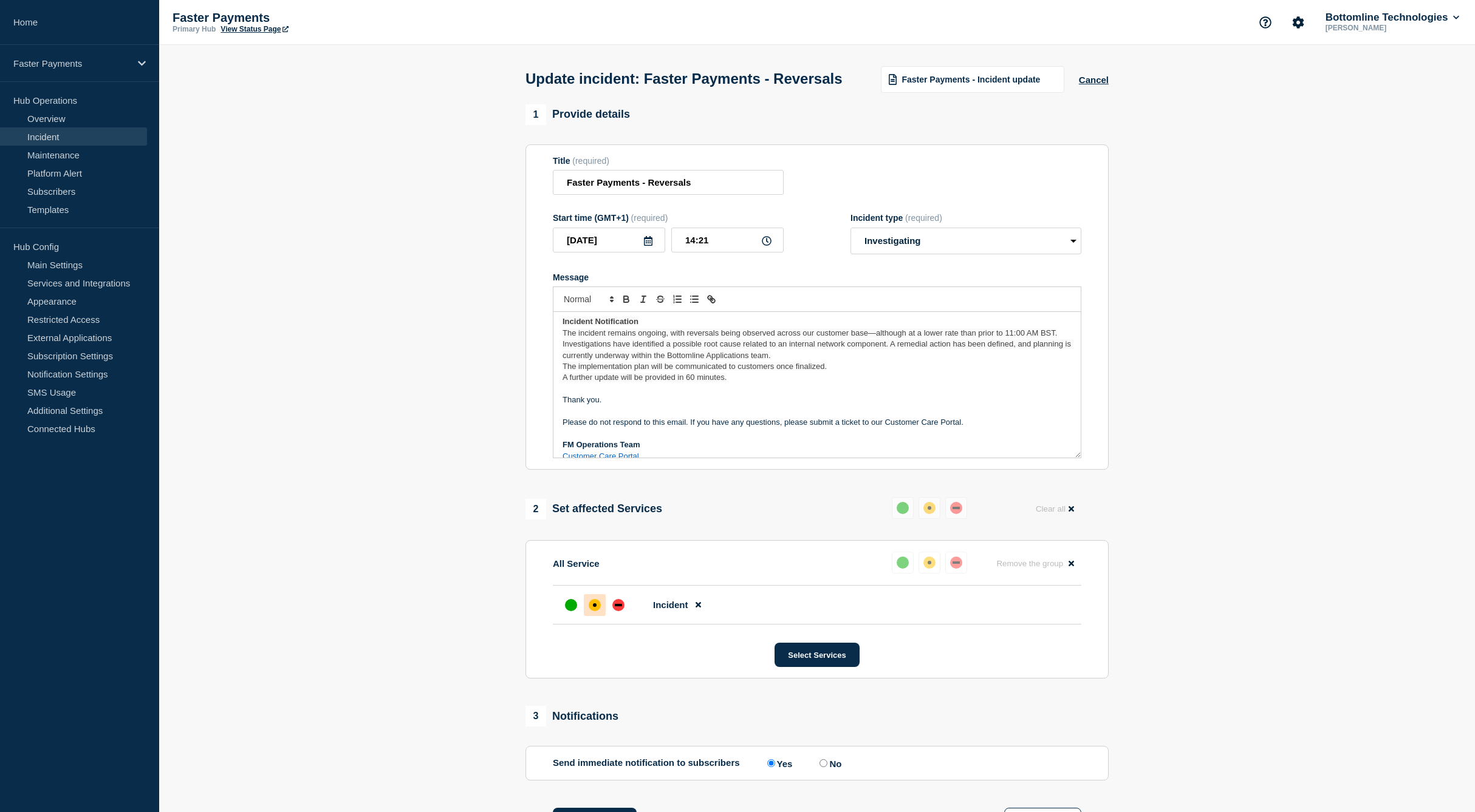
scroll to position [8, 0]
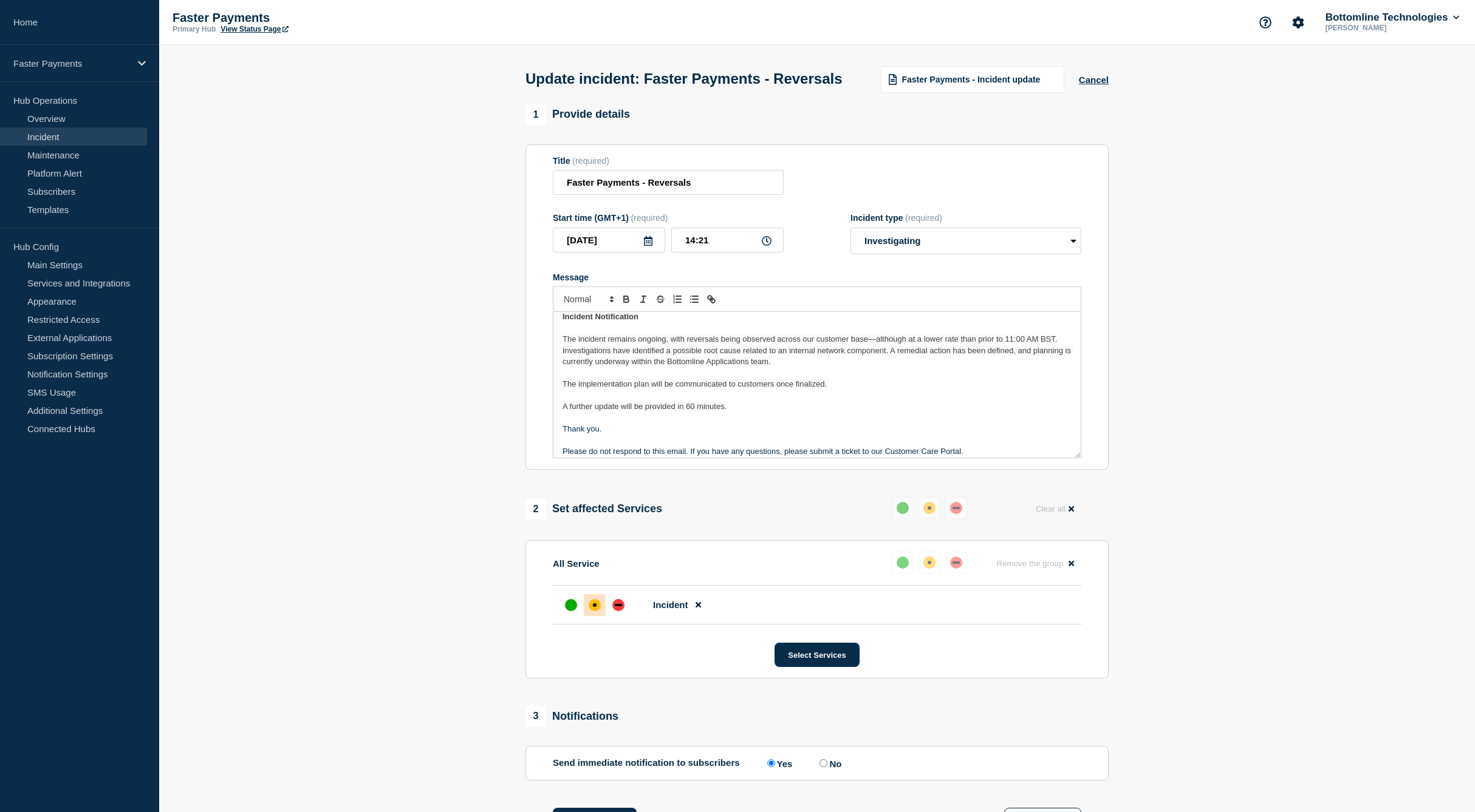
click at [710, 366] on span "Investigations have identified a possible root cause related to an internal net…" at bounding box center [817, 356] width 511 height 20
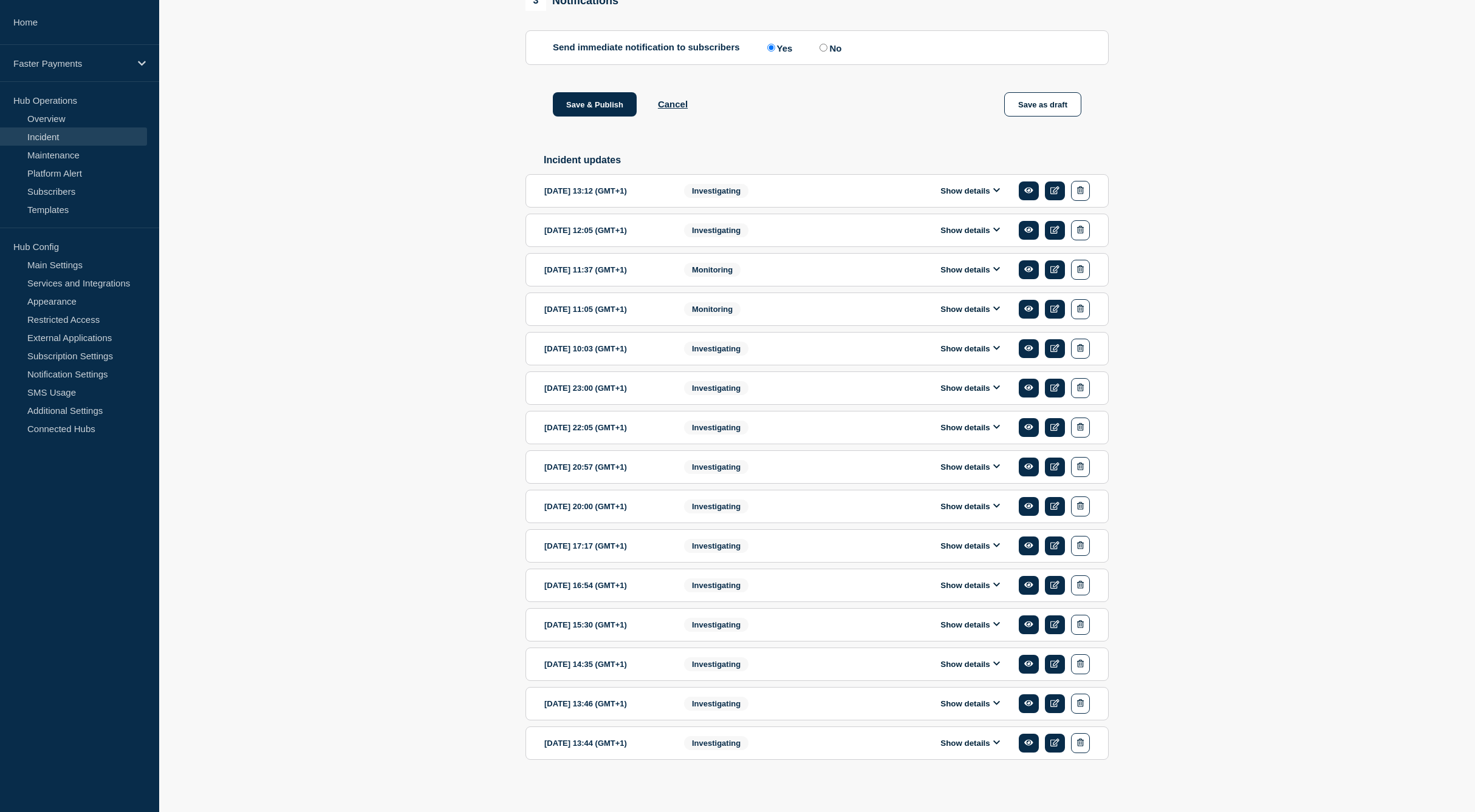
scroll to position [743, 0]
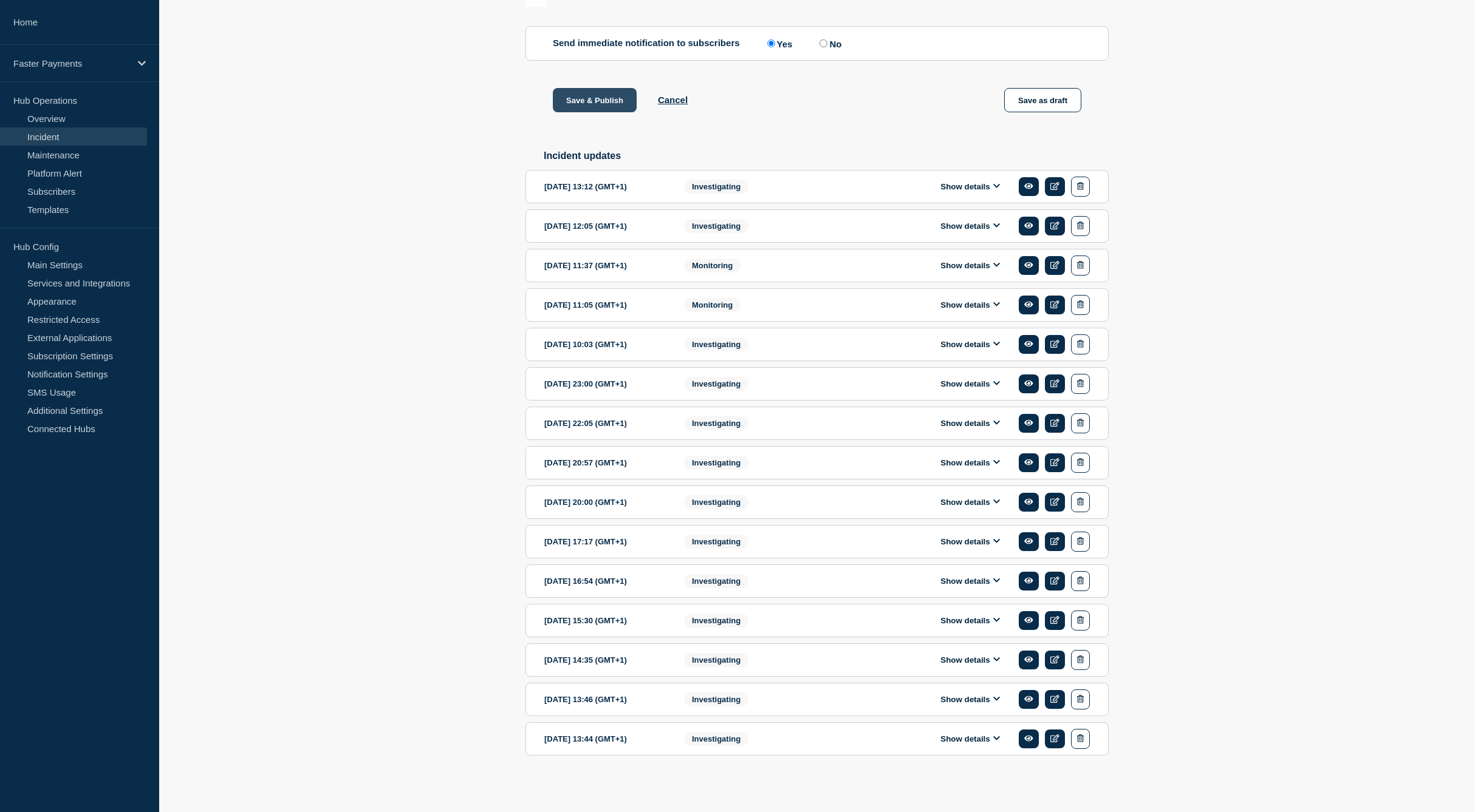
click at [579, 110] on button "Save & Publish" at bounding box center [595, 100] width 84 height 24
